Goal: Task Accomplishment & Management: Manage account settings

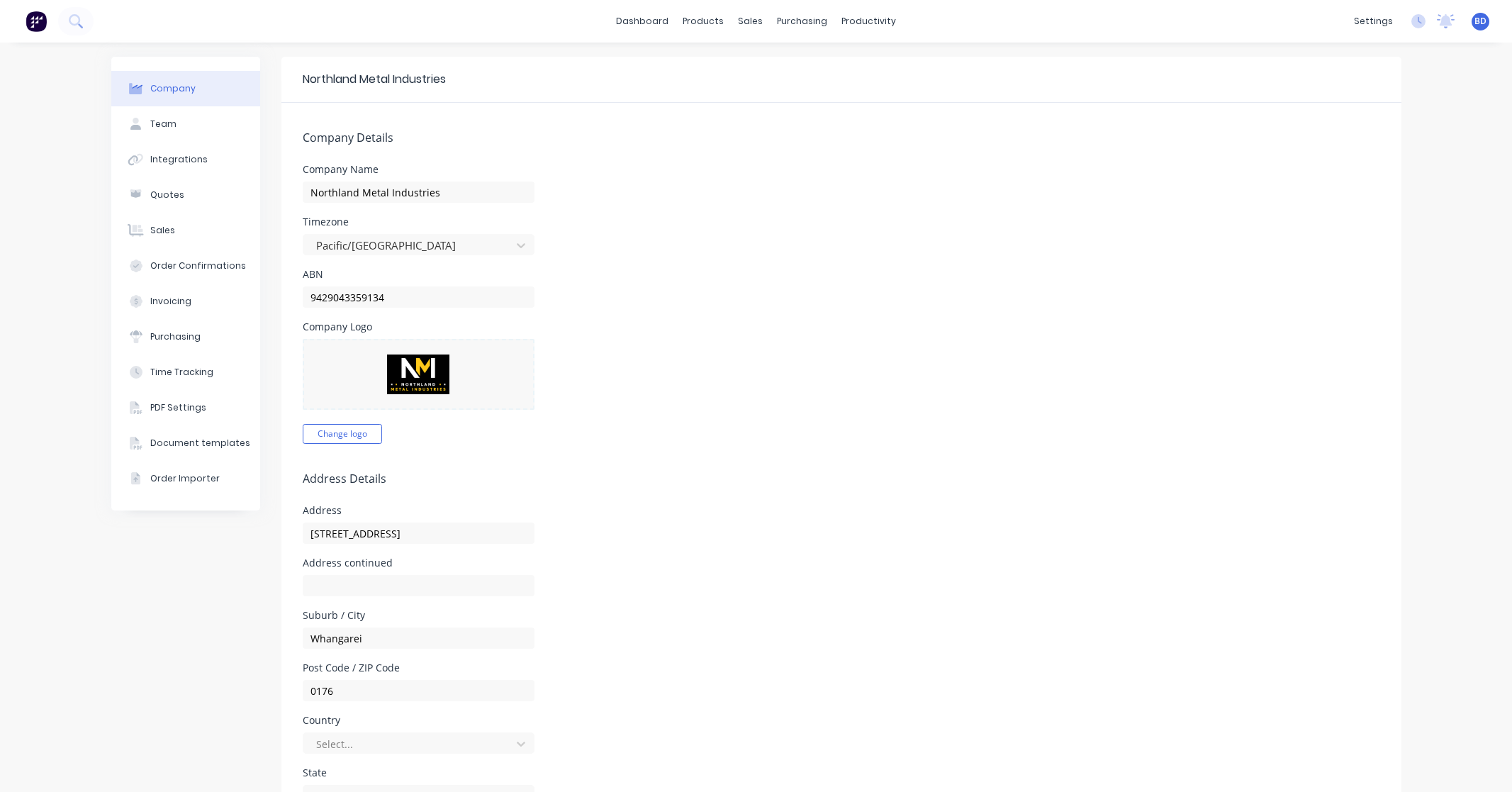
select select "NZ"
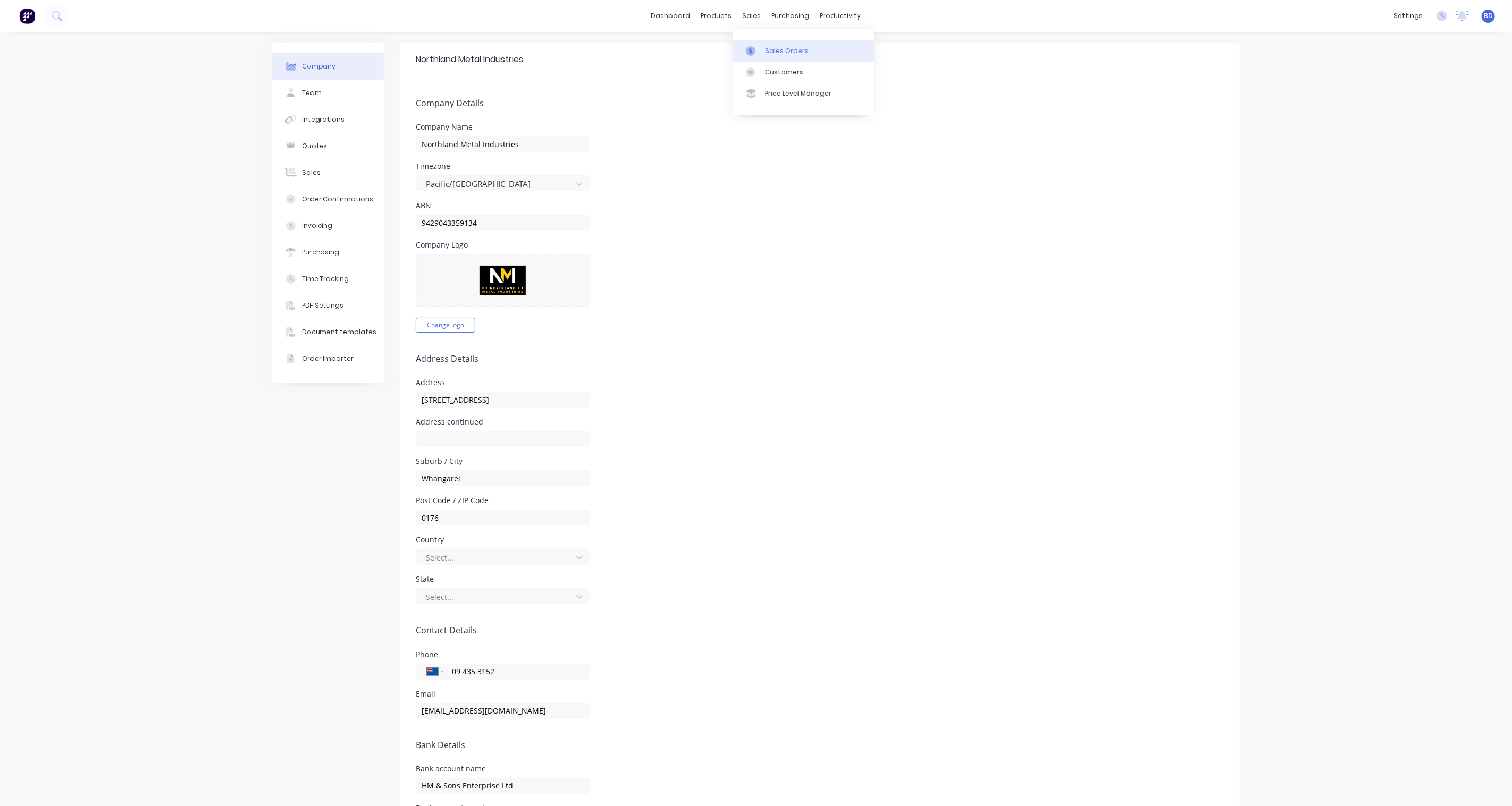
click at [779, 52] on div "Sales Orders" at bounding box center [787, 51] width 43 height 9
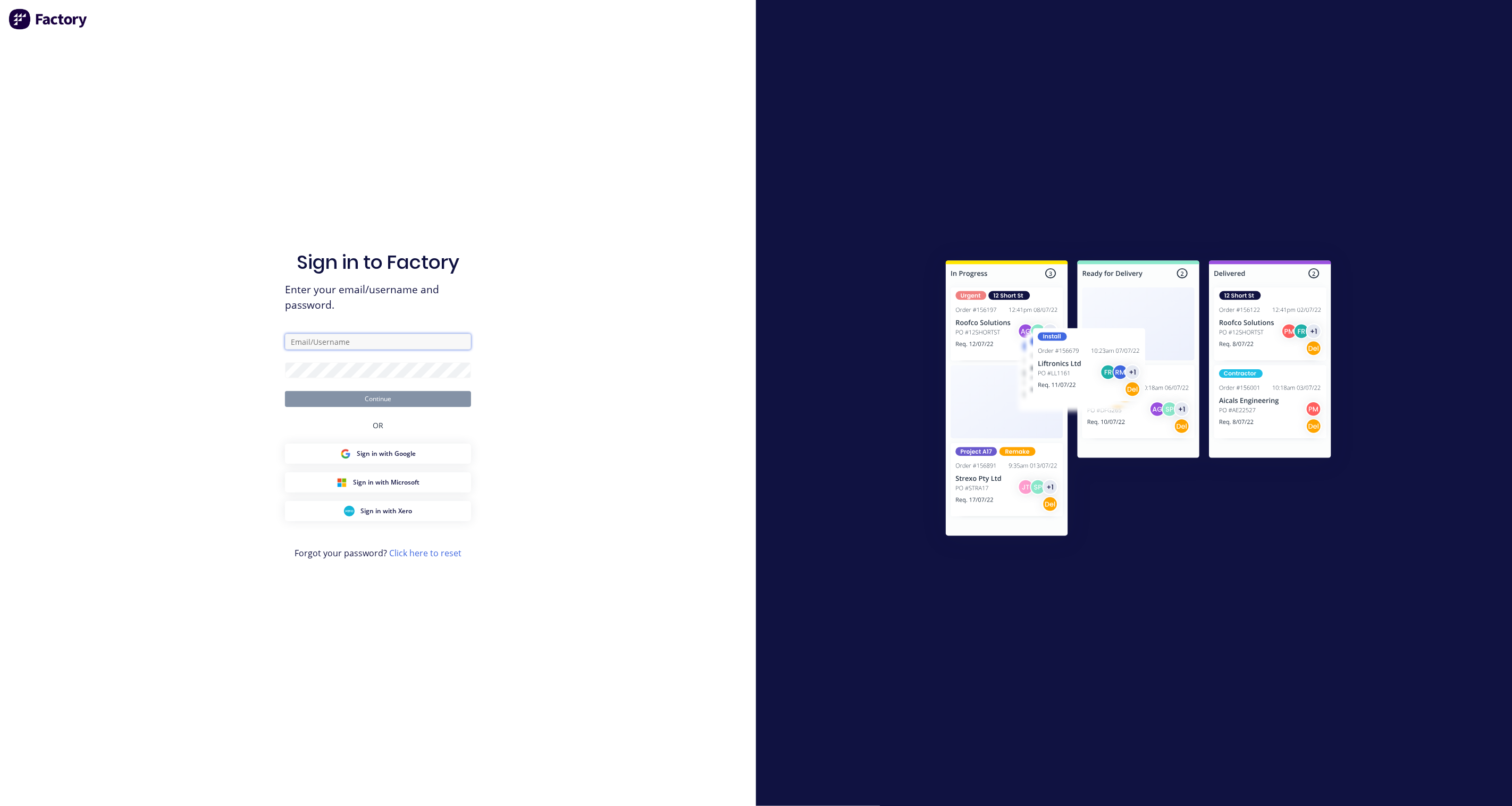
click at [376, 341] on input "text" at bounding box center [377, 341] width 186 height 16
type input "[PERSON_NAME][EMAIL_ADDRESS][PERSON_NAME][DOMAIN_NAME]"
click at [426, 399] on button "Continue" at bounding box center [377, 399] width 186 height 16
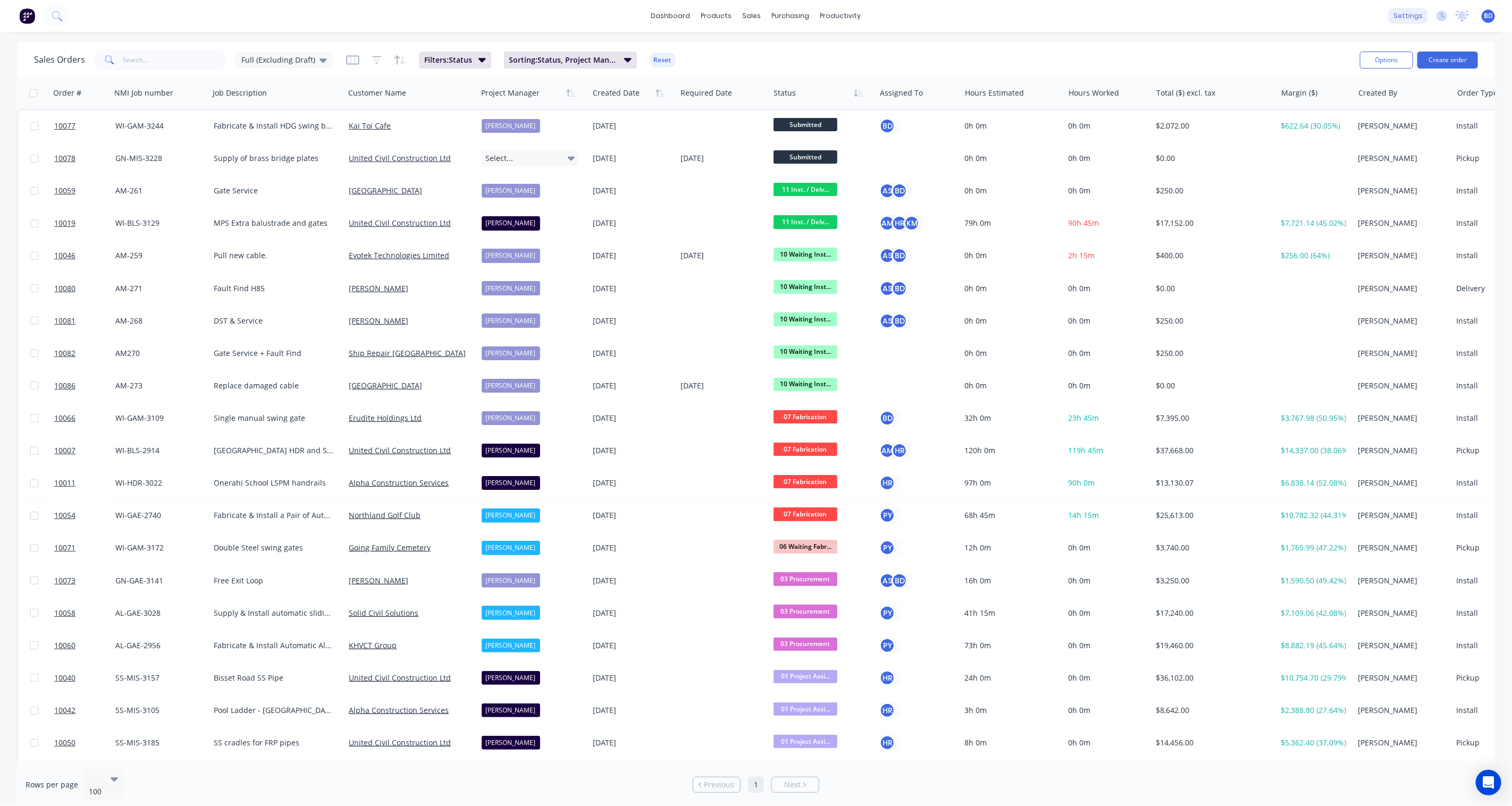
click at [1133, 22] on div "settings" at bounding box center [1408, 16] width 40 height 16
click at [1133, 69] on div "Team" at bounding box center [1329, 72] width 20 height 9
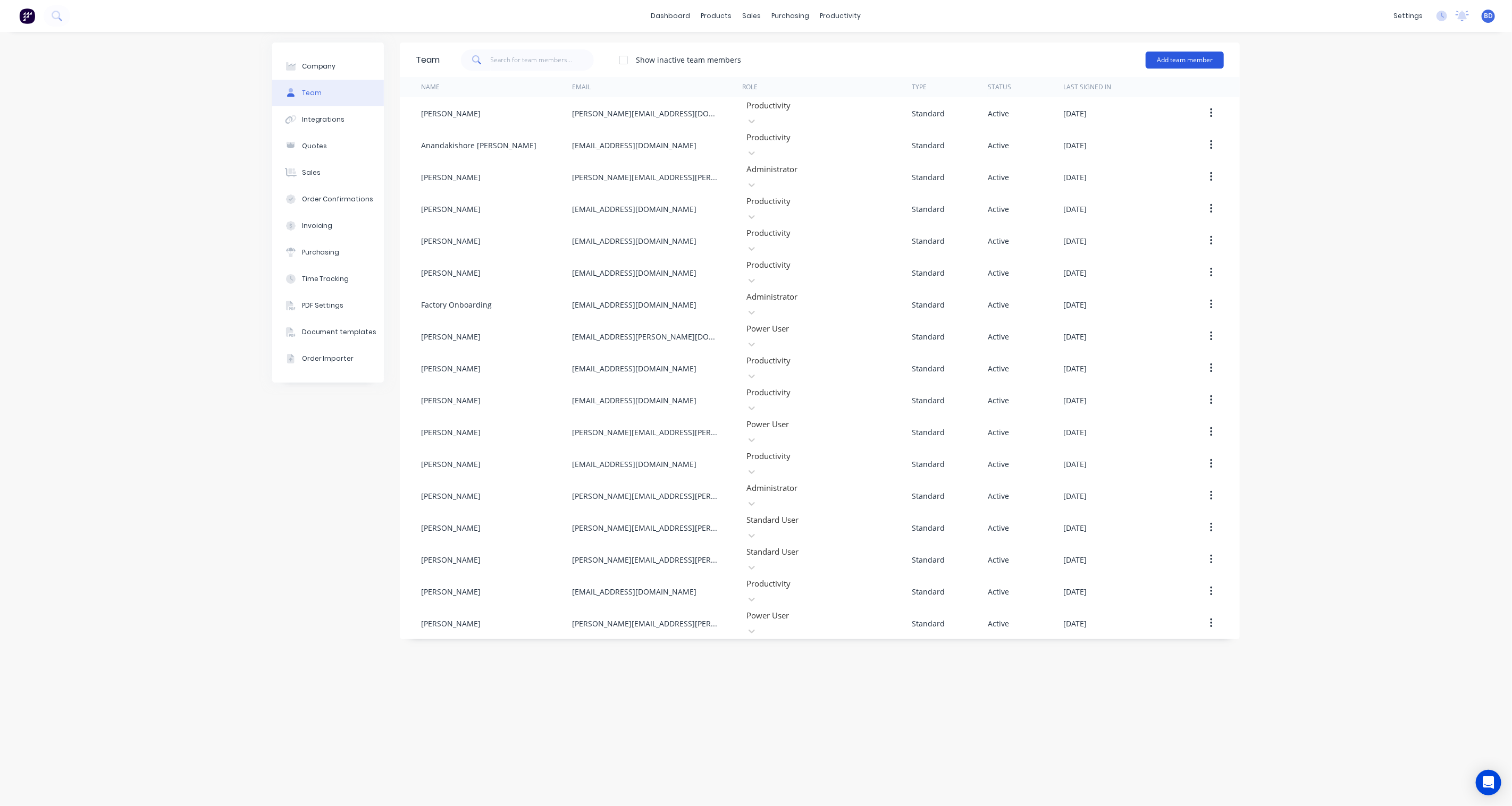
click at [1133, 55] on button "Add team member" at bounding box center [1184, 60] width 78 height 17
click at [1132, 92] on span "A team member that can login to Factory" at bounding box center [1139, 96] width 151 height 9
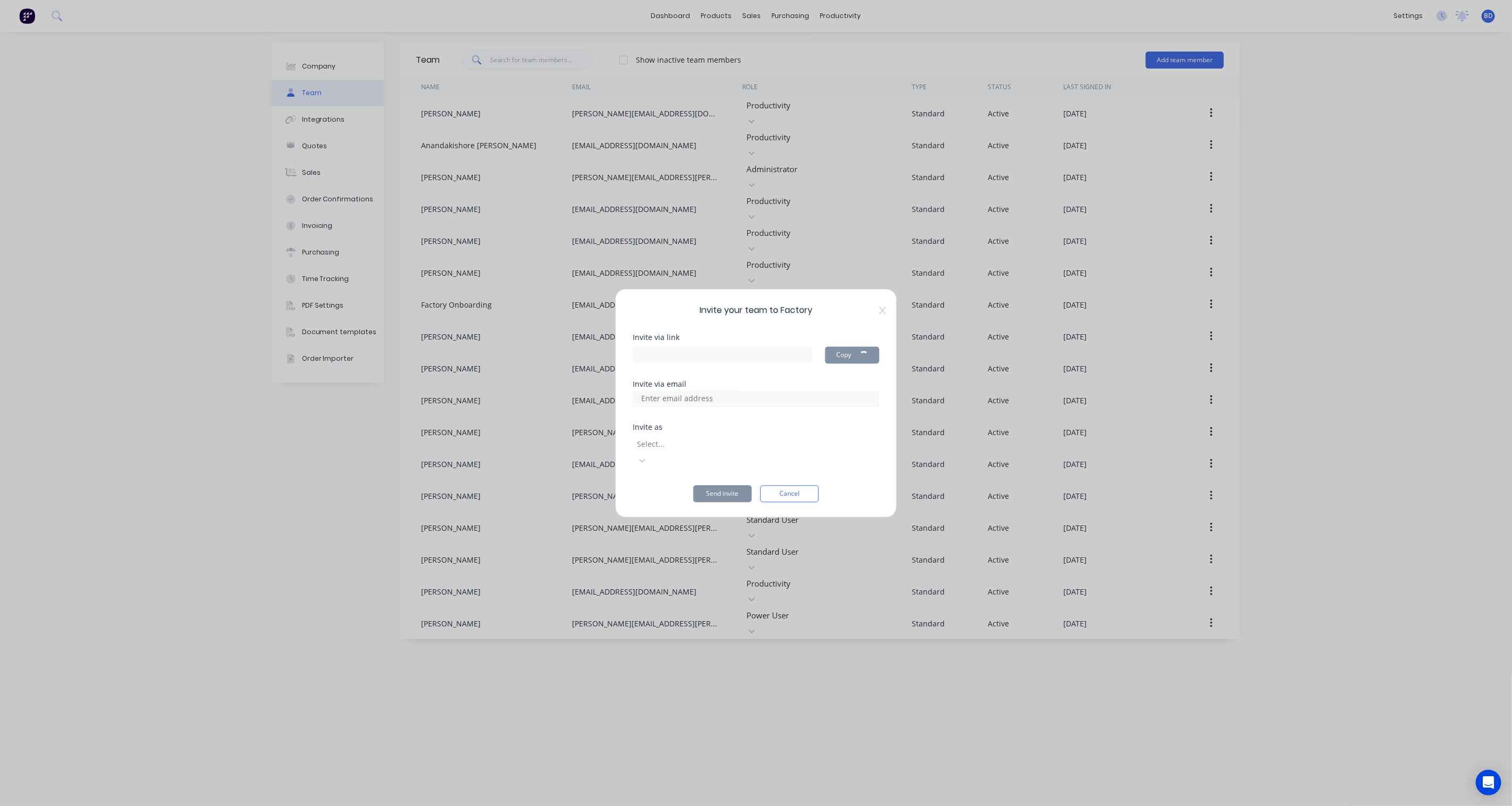
type input "[URL][DOMAIN_NAME]"
click at [692, 407] on input at bounding box center [688, 398] width 106 height 16
type input "[EMAIL_ADDRESS][DOMAIN_NAME]"
click at [700, 451] on div at bounding box center [712, 444] width 153 height 13
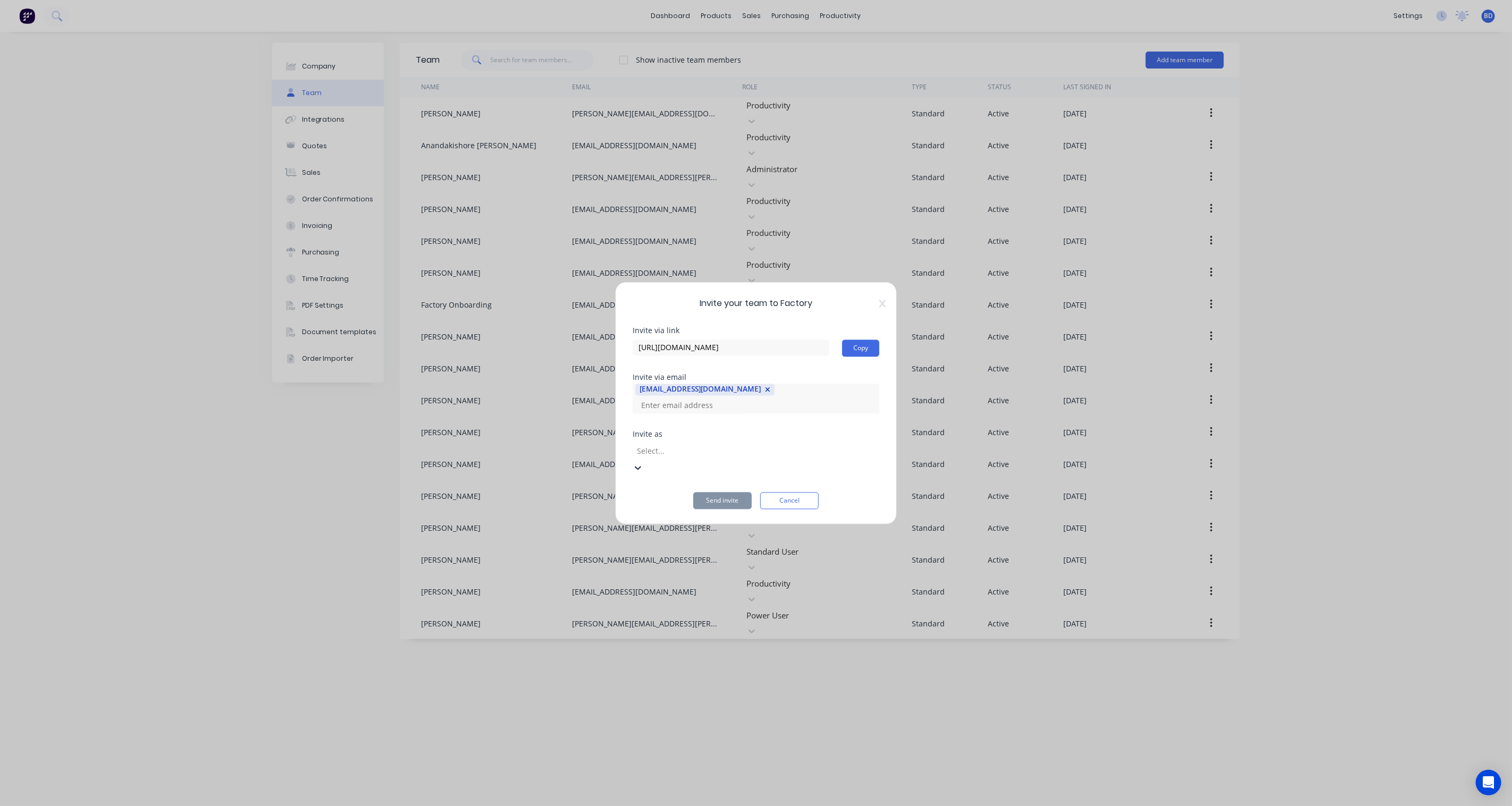
click at [705, 453] on div at bounding box center [712, 451] width 153 height 13
click at [730, 492] on button "Send invite" at bounding box center [723, 500] width 59 height 17
